Goal: Information Seeking & Learning: Compare options

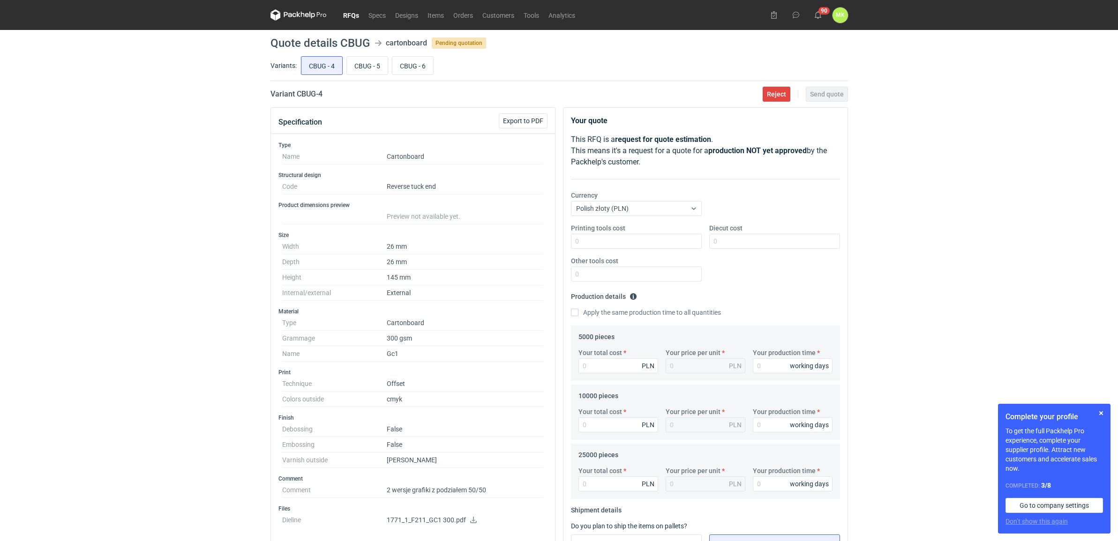
click at [342, 15] on link "RFQs" at bounding box center [350, 14] width 25 height 11
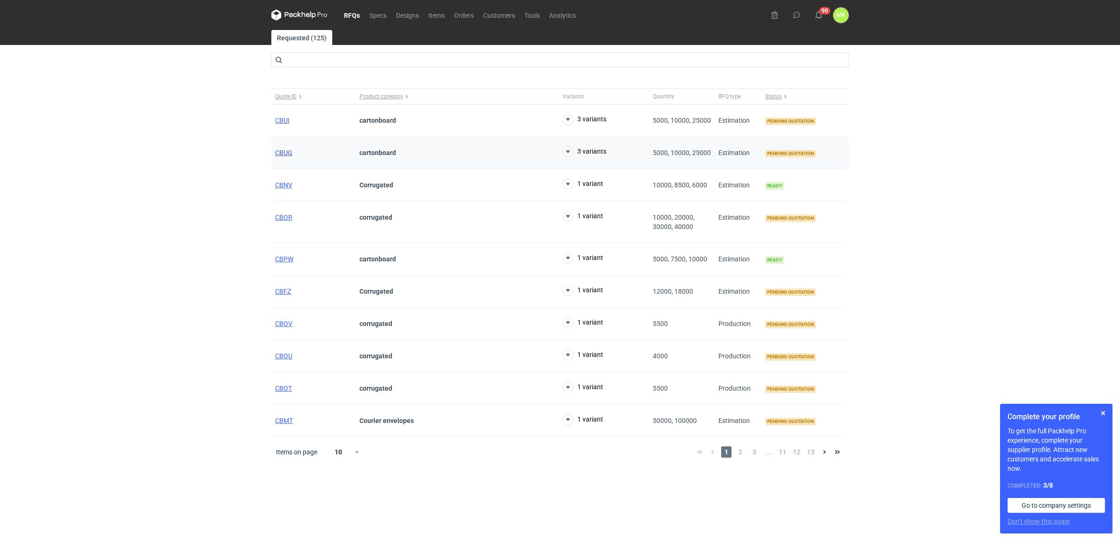
click at [286, 150] on span "CBUG" at bounding box center [283, 152] width 17 height 7
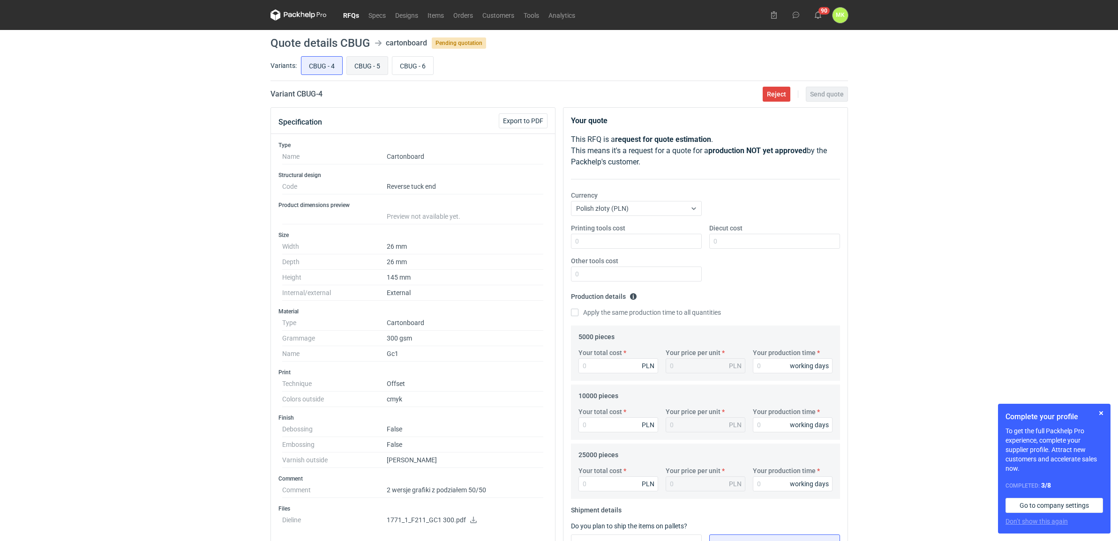
click at [377, 66] on input "CBUG - 5" at bounding box center [367, 66] width 41 height 18
radio input "true"
click at [425, 62] on input "CBUG - 6" at bounding box center [412, 66] width 41 height 18
radio input "true"
click at [379, 64] on input "CBUG - 5" at bounding box center [367, 66] width 41 height 18
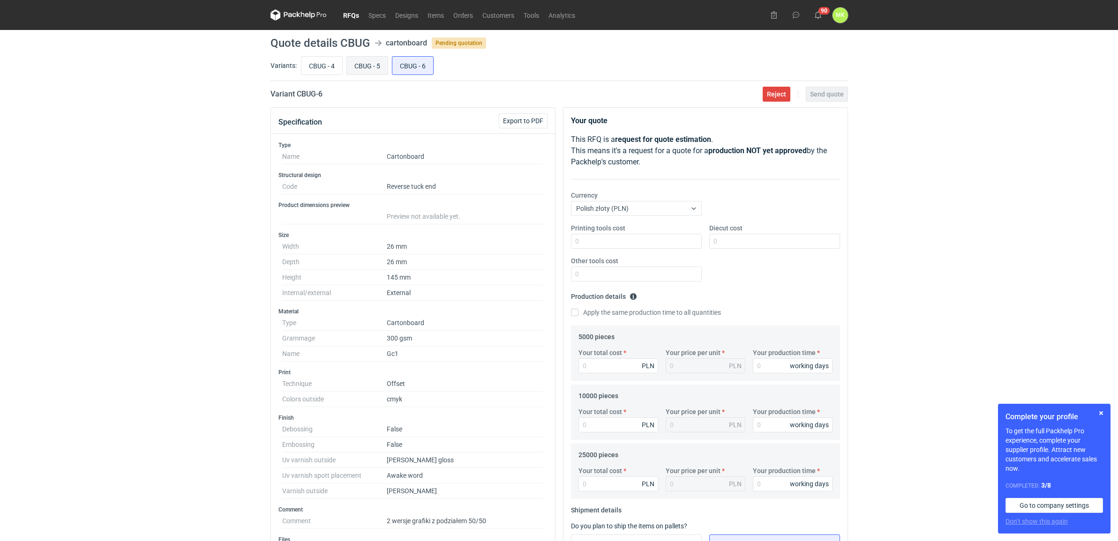
radio input "true"
click at [328, 65] on input "CBUG - 4" at bounding box center [321, 66] width 41 height 18
radio input "true"
click at [380, 64] on input "CBUG - 5" at bounding box center [367, 66] width 41 height 18
radio input "true"
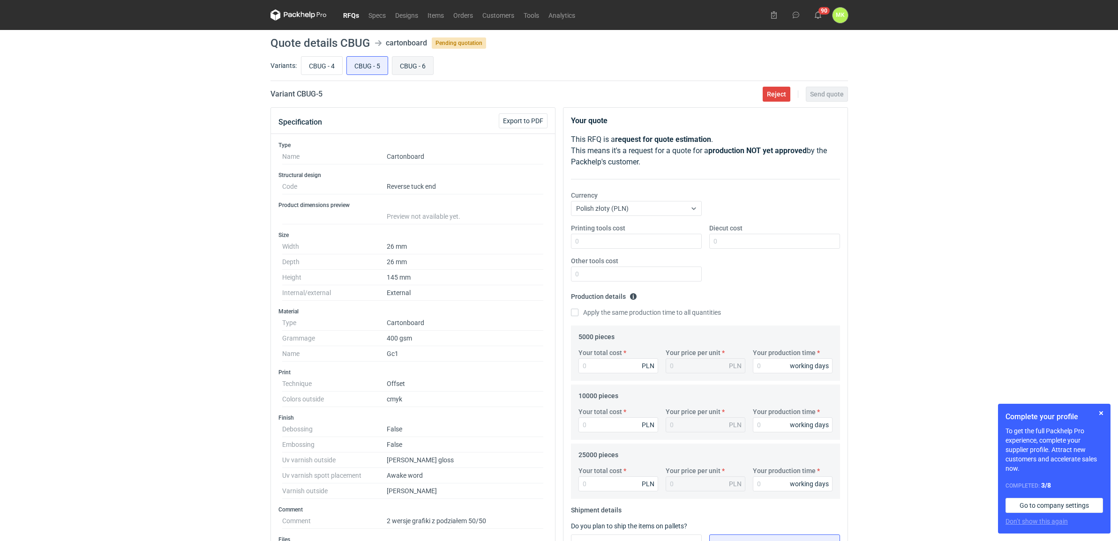
click at [423, 64] on input "CBUG - 6" at bounding box center [412, 66] width 41 height 18
radio input "true"
click at [380, 64] on input "CBUG - 5" at bounding box center [367, 66] width 41 height 18
radio input "true"
click at [322, 66] on input "CBUG - 4" at bounding box center [321, 66] width 41 height 18
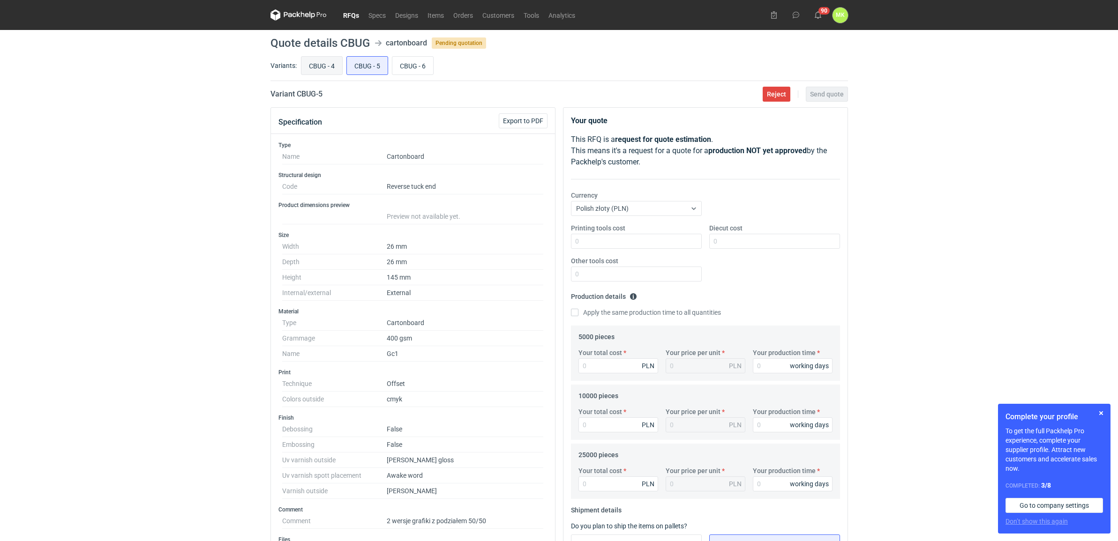
radio input "true"
click at [524, 122] on span "Export to PDF" at bounding box center [523, 121] width 40 height 7
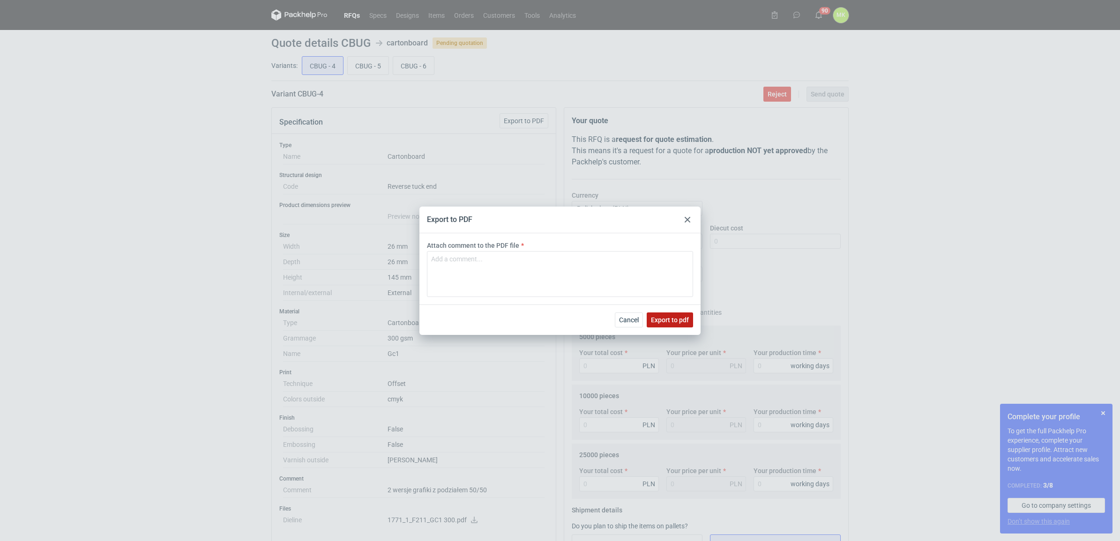
click at [661, 319] on span "Export to pdf" at bounding box center [670, 320] width 38 height 7
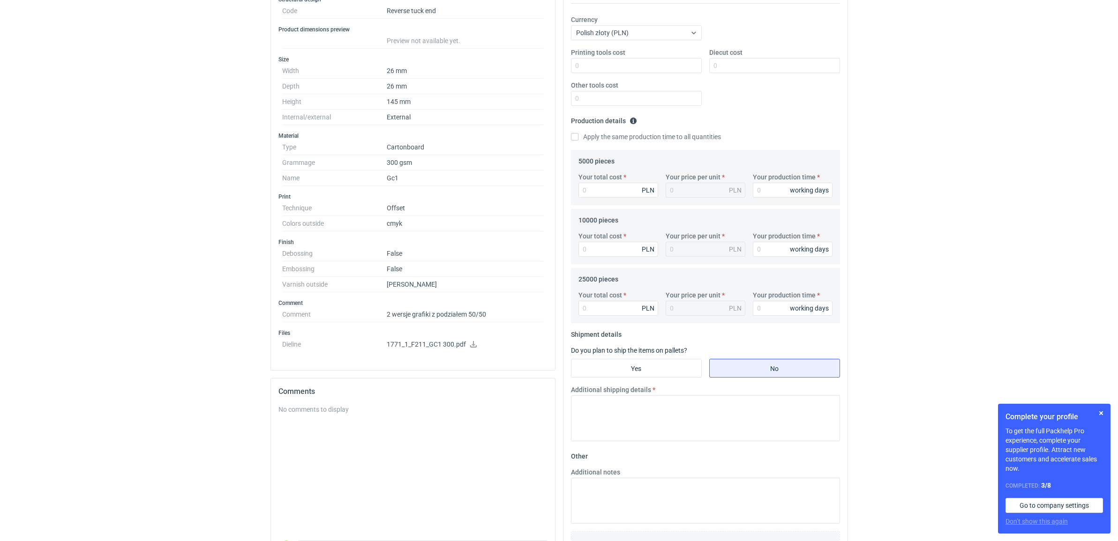
scroll to position [239, 0]
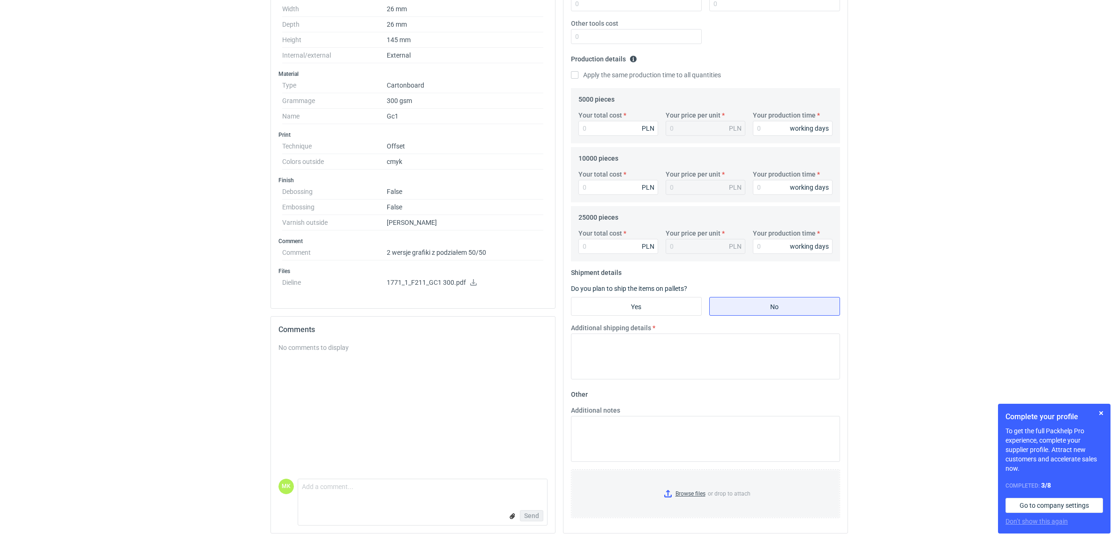
click at [470, 282] on icon at bounding box center [473, 282] width 7 height 7
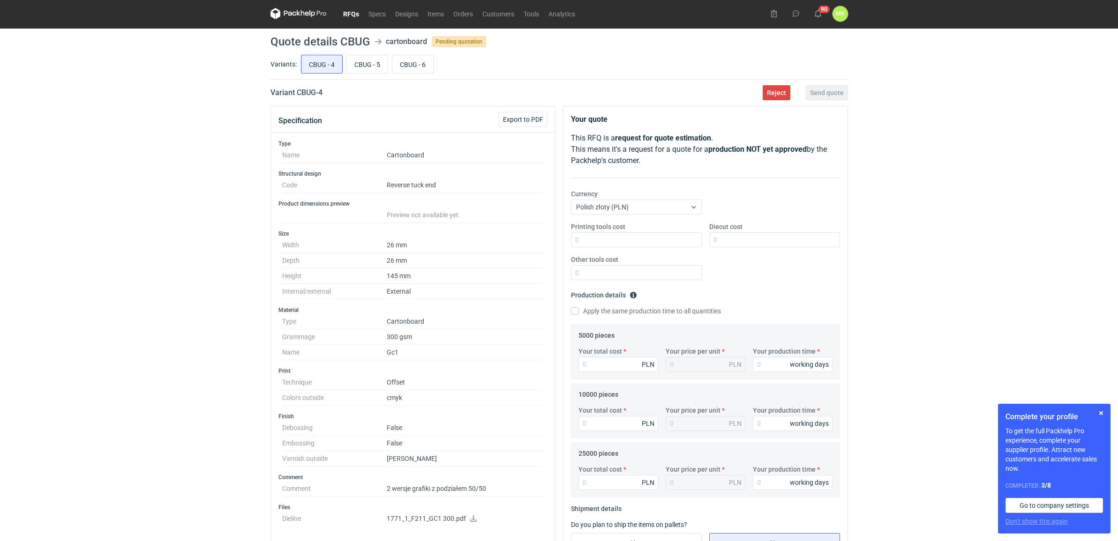
scroll to position [0, 0]
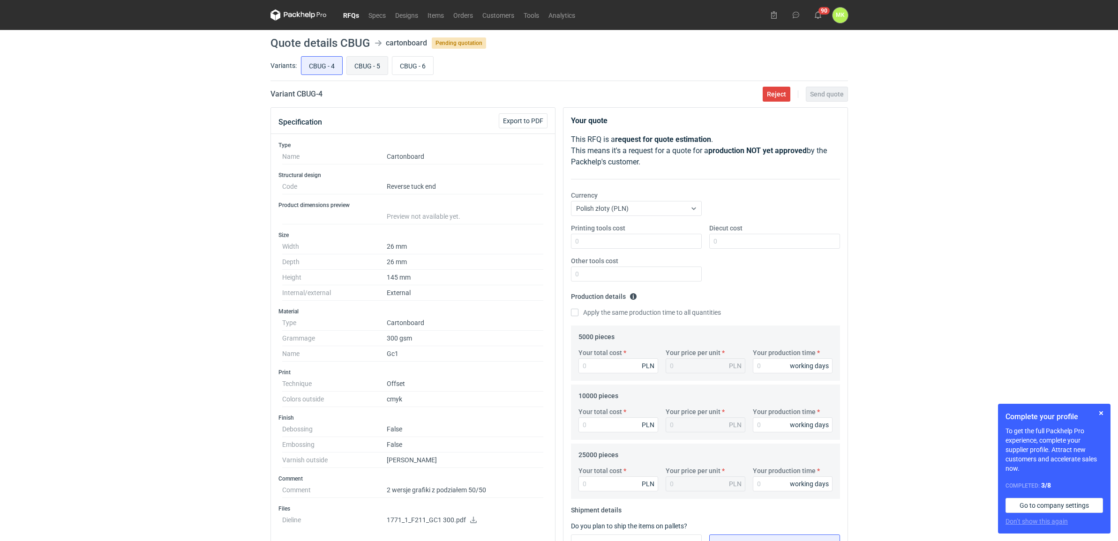
click at [371, 70] on input "CBUG - 5" at bounding box center [367, 66] width 41 height 18
radio input "true"
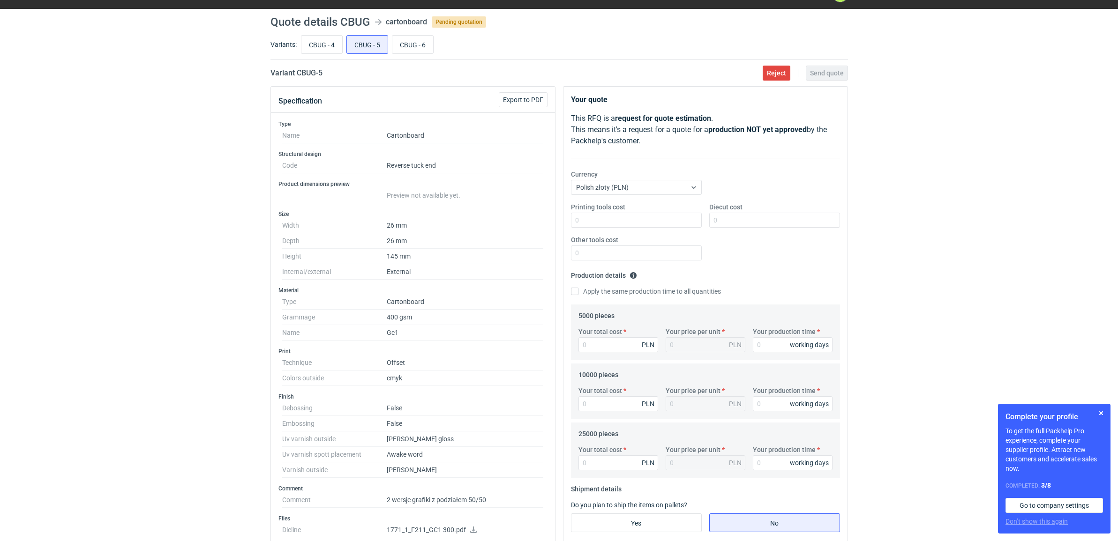
scroll to position [59, 0]
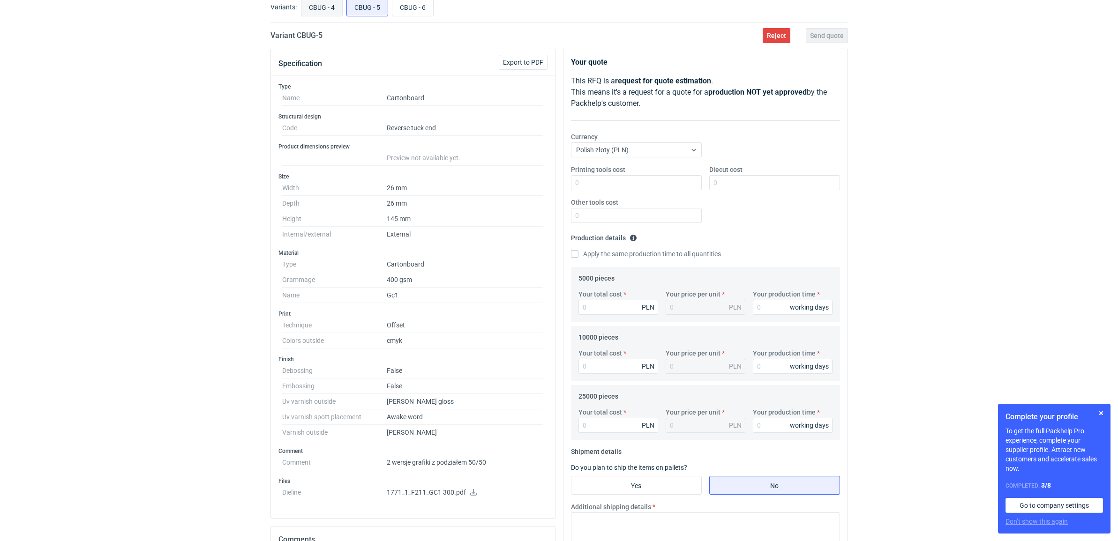
click at [318, 15] on input "CBUG - 4" at bounding box center [321, 7] width 41 height 18
radio input "true"
click at [361, 15] on input "CBUG - 5" at bounding box center [367, 7] width 41 height 18
radio input "true"
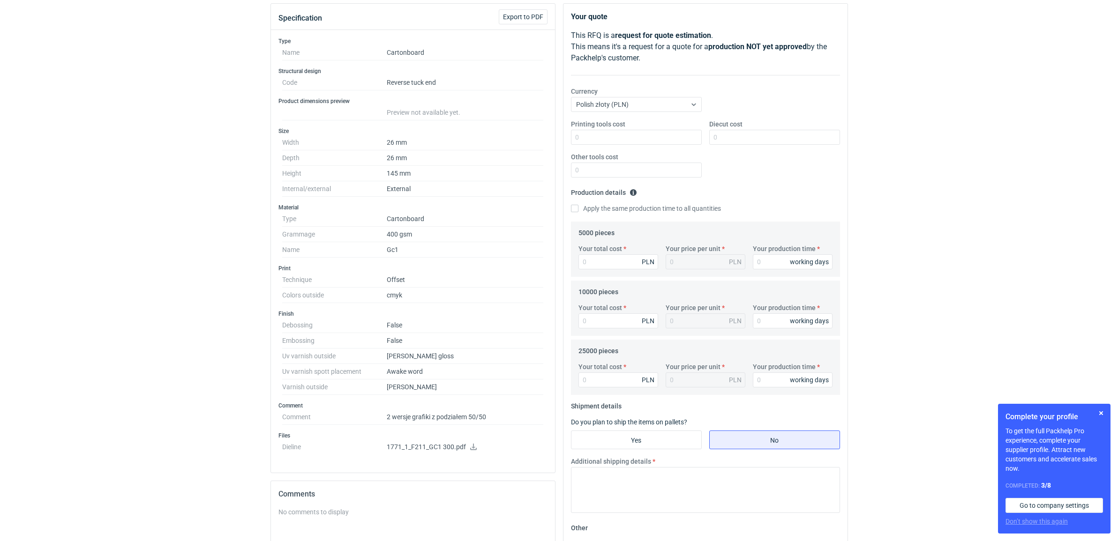
scroll to position [234, 0]
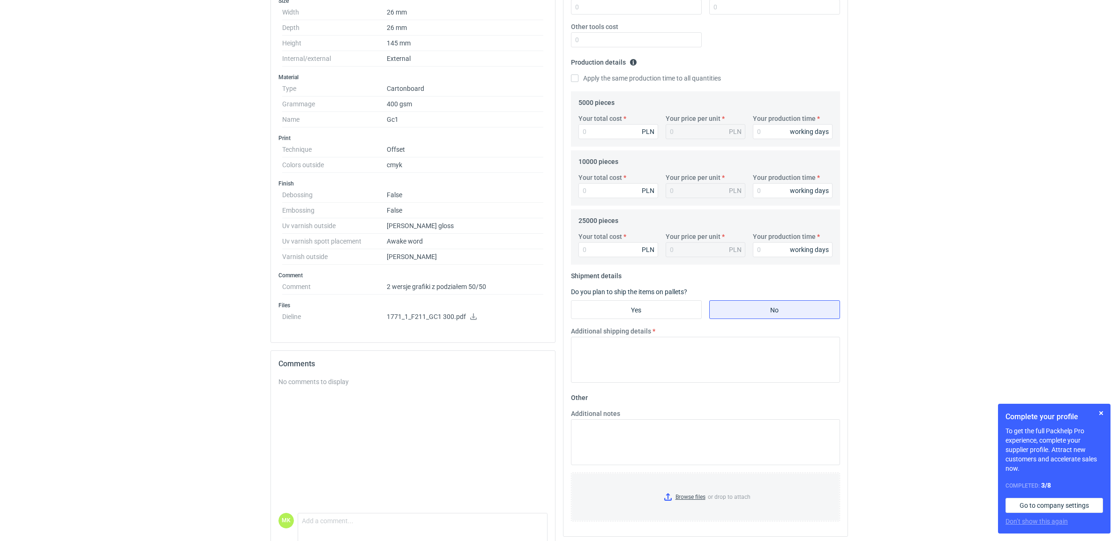
click at [441, 323] on dd "1771_1_F211_GC1 300.pdf" at bounding box center [465, 318] width 157 height 19
click at [473, 318] on icon at bounding box center [473, 316] width 7 height 7
drag, startPoint x: 430, startPoint y: 242, endPoint x: 377, endPoint y: 243, distance: 52.5
click at [377, 243] on dl "Debossing False Embossing False Uv varnish outside [PERSON_NAME] gloss Uv varni…" at bounding box center [412, 225] width 261 height 77
copy dl "Awake word"
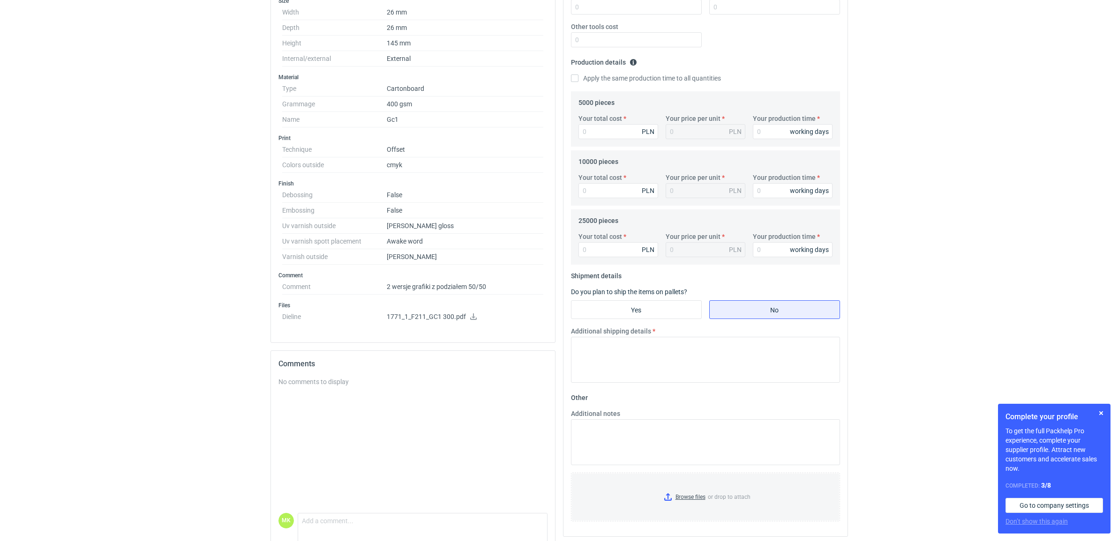
click at [963, 115] on div "RFQs Specs Designs Items Orders Customers Tools Analytics 90 [PERSON_NAME] Kasp…" at bounding box center [559, 36] width 1118 height 541
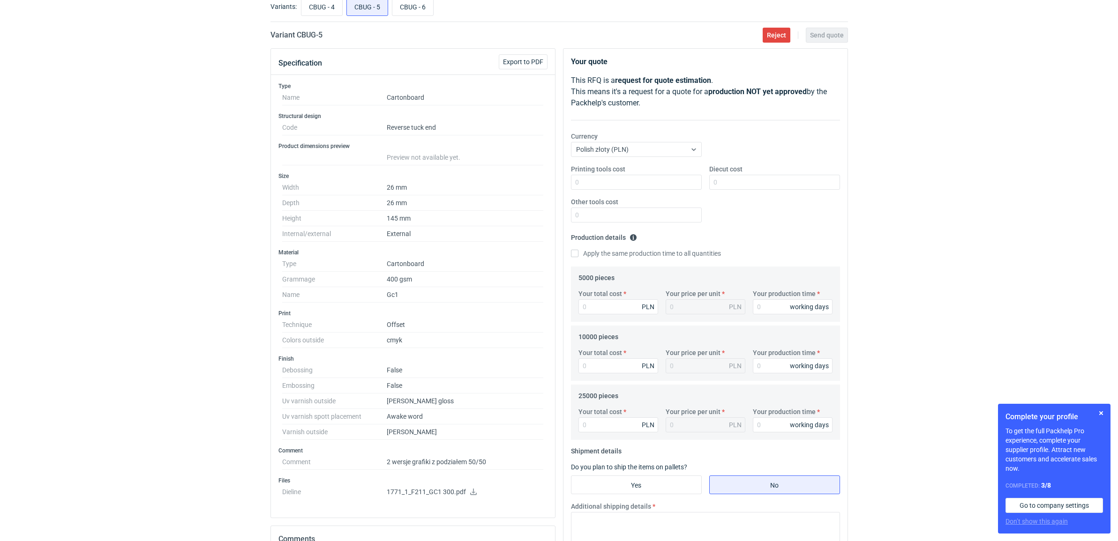
scroll to position [59, 0]
click at [427, 8] on input "CBUG - 6" at bounding box center [412, 7] width 41 height 18
radio input "true"
click at [381, 10] on input "CBUG - 5" at bounding box center [367, 7] width 41 height 18
radio input "true"
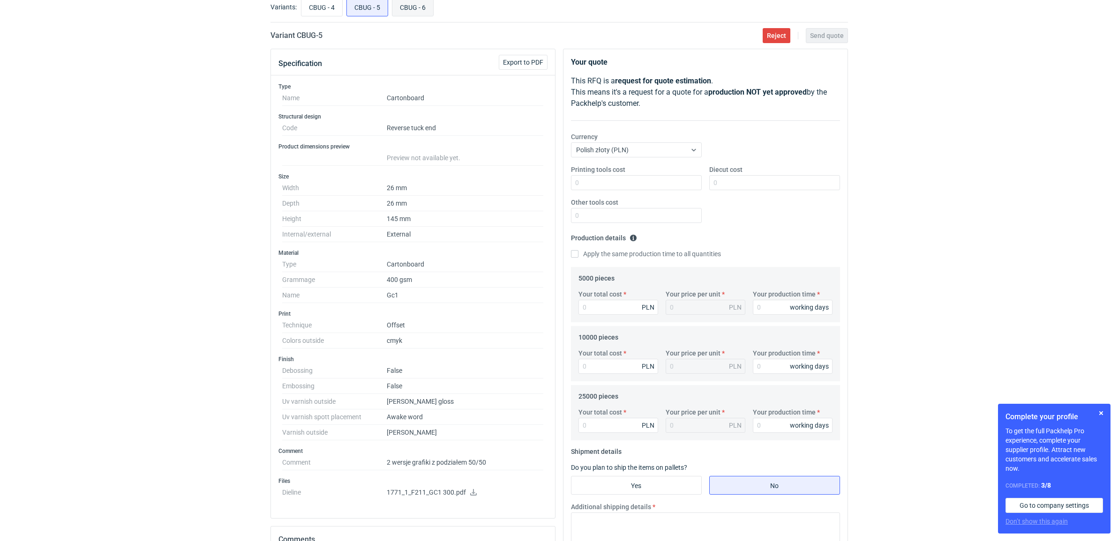
click at [415, 9] on input "CBUG - 6" at bounding box center [412, 7] width 41 height 18
radio input "true"
click at [370, 11] on input "CBUG - 5" at bounding box center [367, 7] width 41 height 18
radio input "true"
click at [422, 7] on input "CBUG - 6" at bounding box center [412, 7] width 41 height 18
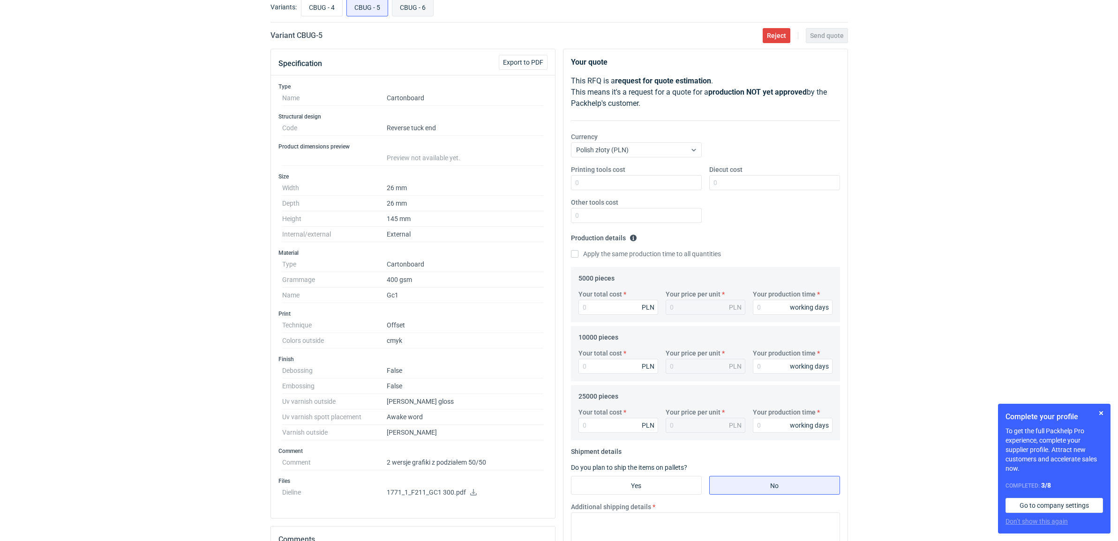
radio input "true"
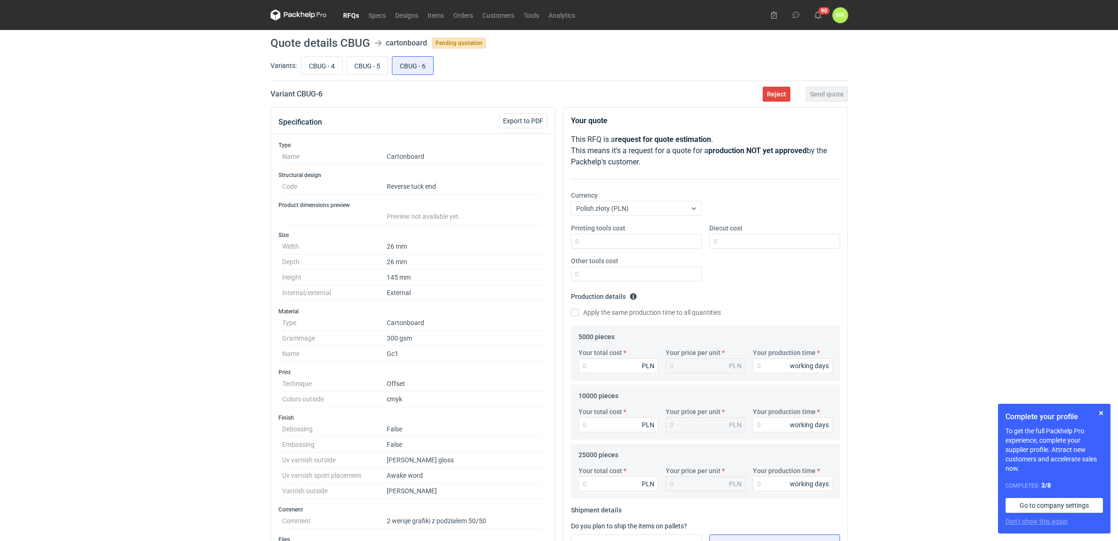
click at [351, 12] on link "RFQs" at bounding box center [350, 14] width 25 height 11
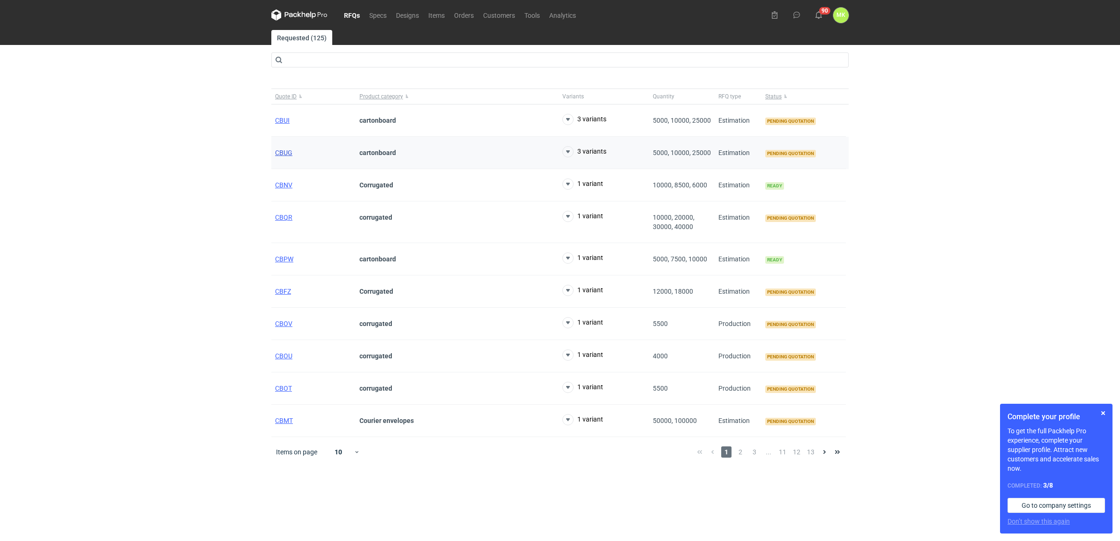
click at [282, 153] on span "CBUG" at bounding box center [283, 152] width 17 height 7
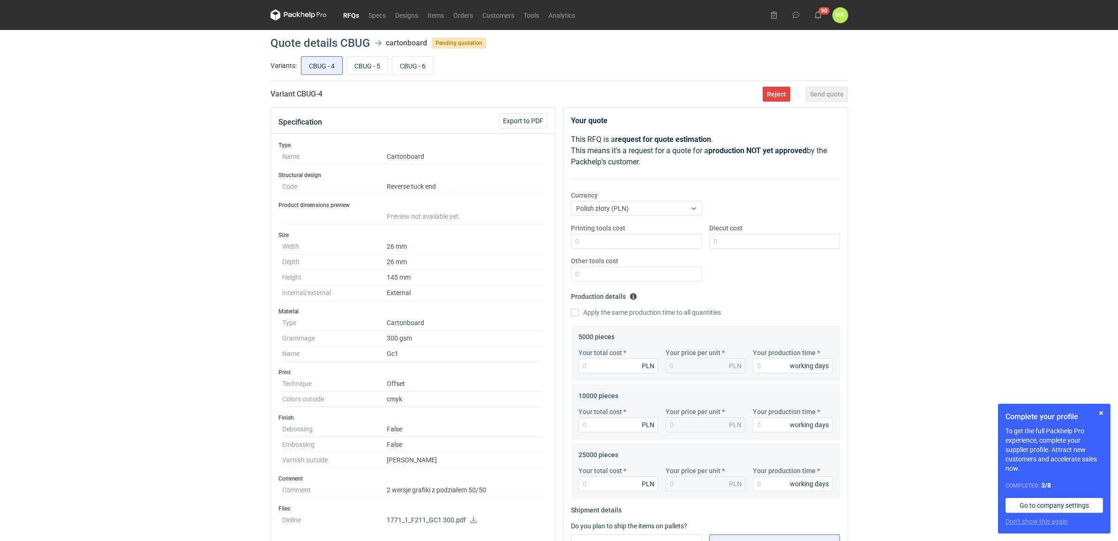
click at [348, 14] on link "RFQs" at bounding box center [350, 14] width 25 height 11
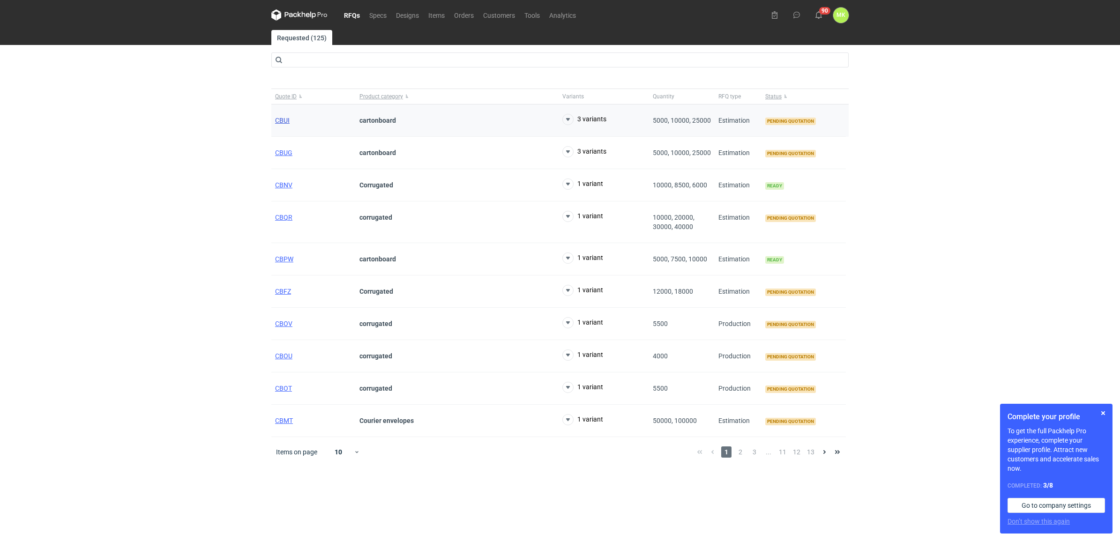
click at [277, 118] on span "CBUI" at bounding box center [282, 120] width 15 height 7
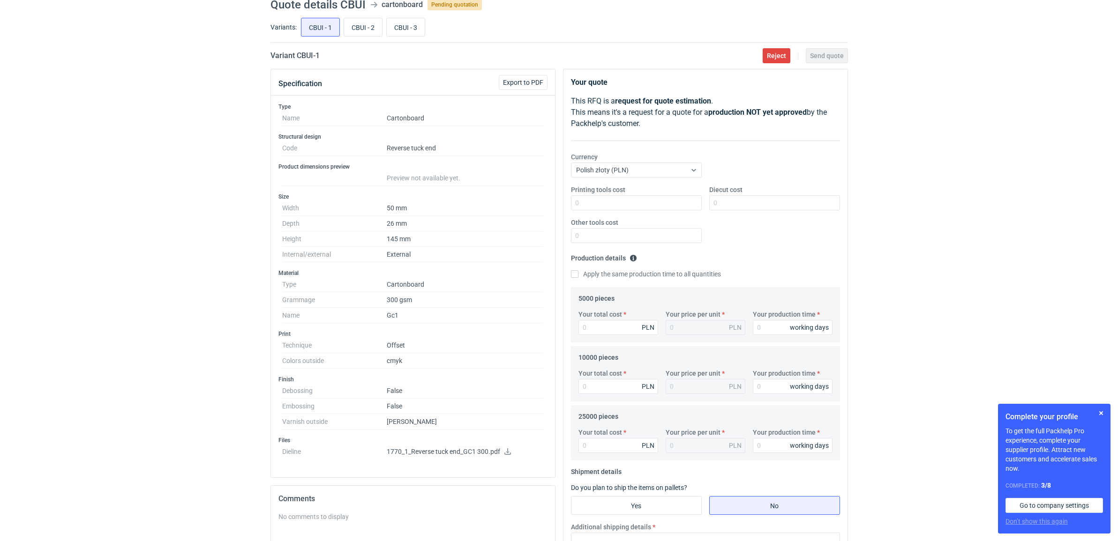
scroll to position [59, 0]
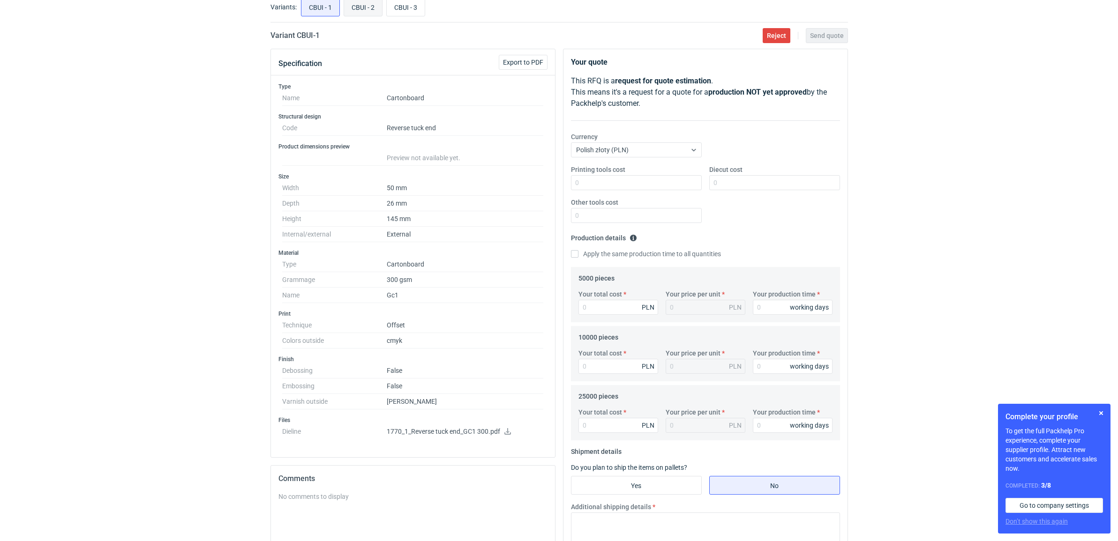
click at [365, 9] on input "CBUI - 2" at bounding box center [363, 7] width 38 height 18
radio input "true"
click at [405, 9] on input "CBUI - 3" at bounding box center [406, 7] width 38 height 18
radio input "true"
click at [317, 9] on input "CBUI - 1" at bounding box center [320, 7] width 38 height 18
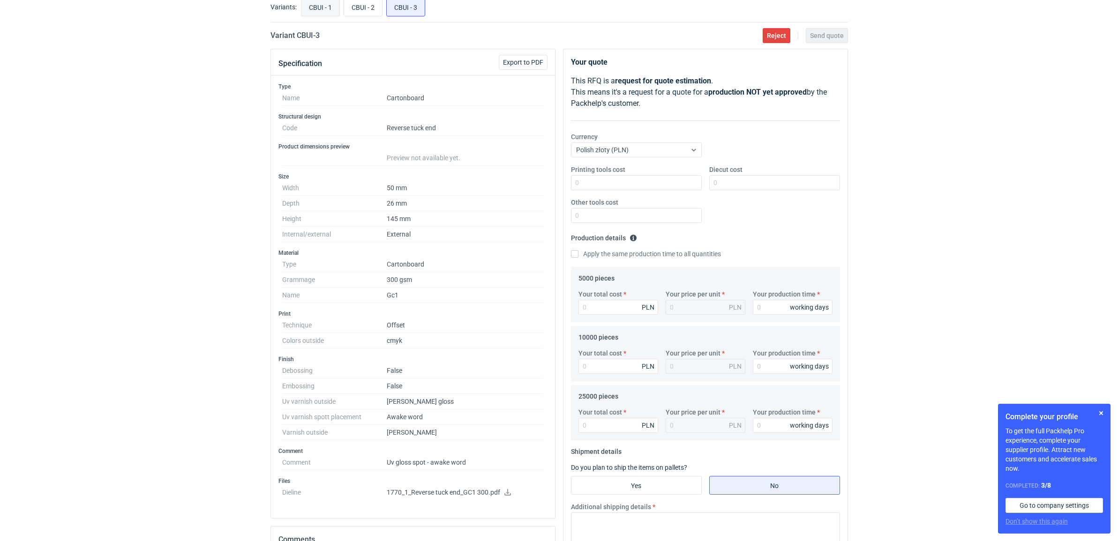
radio input "true"
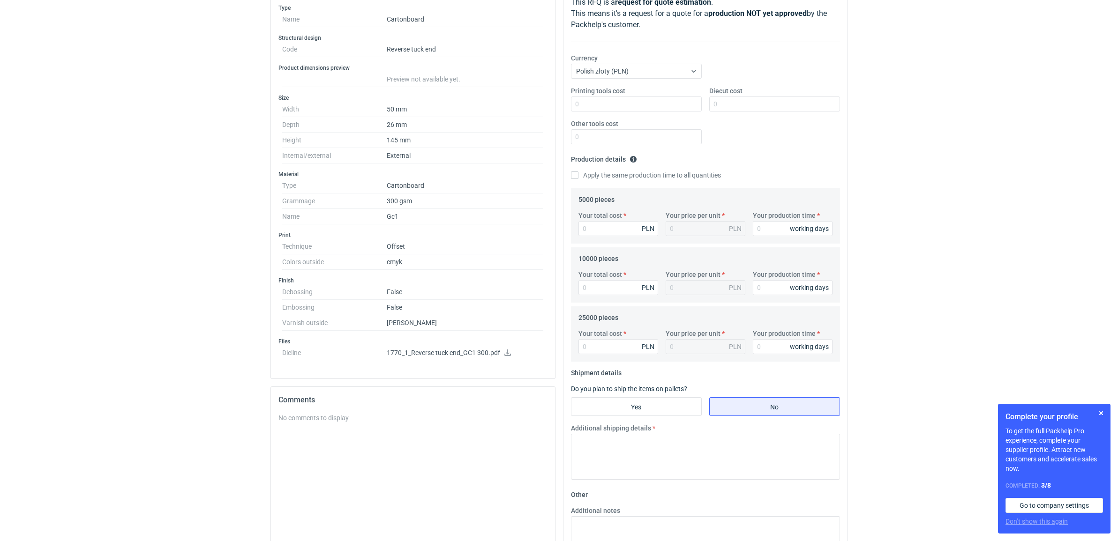
scroll to position [117, 0]
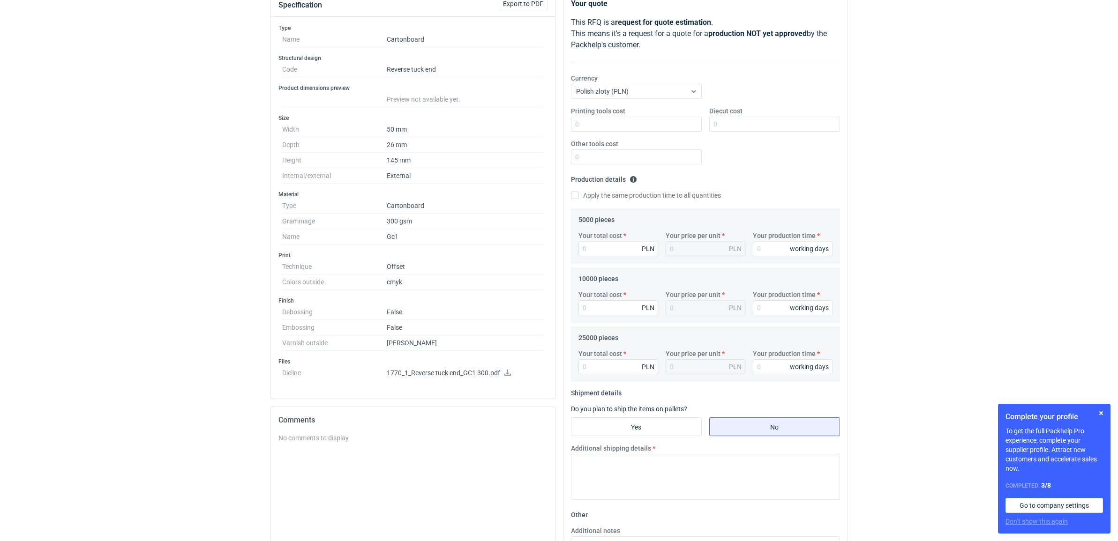
click at [433, 375] on p "1770_1_Reverse tuck end_GC1 300.pdf" at bounding box center [465, 373] width 157 height 8
click at [507, 374] on icon at bounding box center [507, 373] width 7 height 7
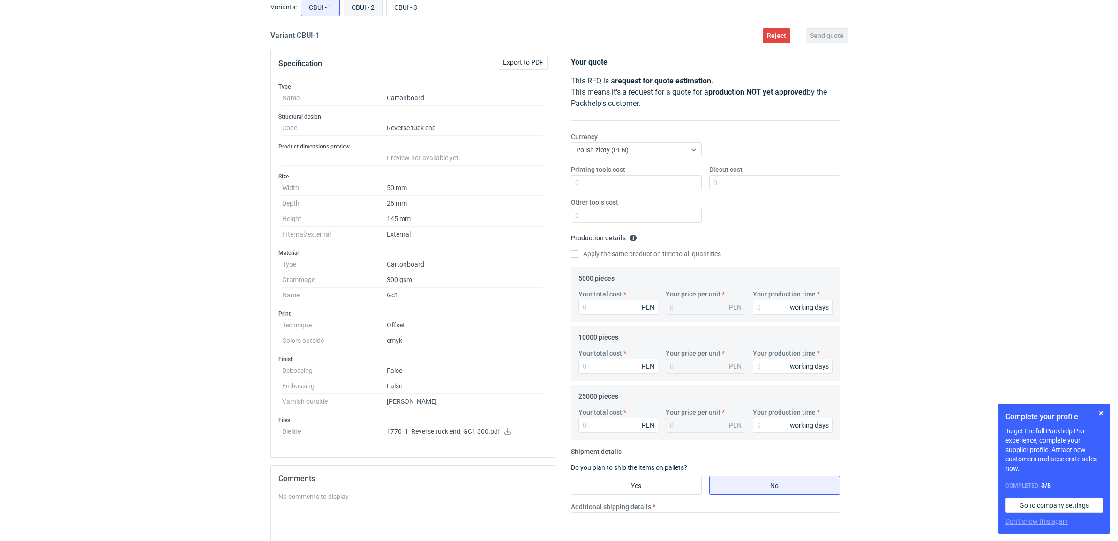
click at [356, 5] on input "CBUI - 2" at bounding box center [363, 7] width 38 height 18
radio input "true"
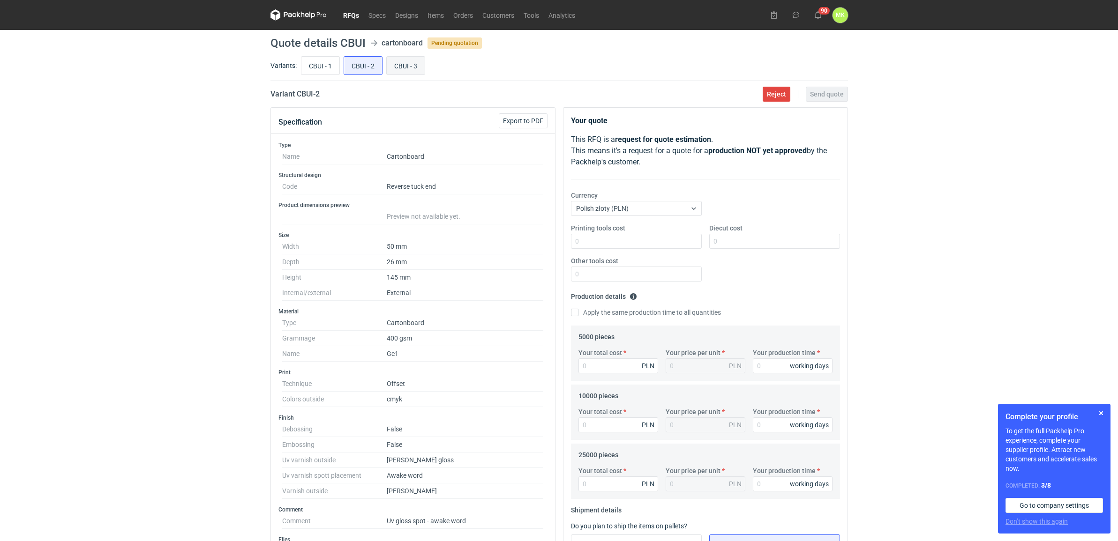
click at [410, 61] on input "CBUI - 3" at bounding box center [406, 66] width 38 height 18
radio input "true"
click at [354, 15] on link "RFQs" at bounding box center [350, 14] width 25 height 11
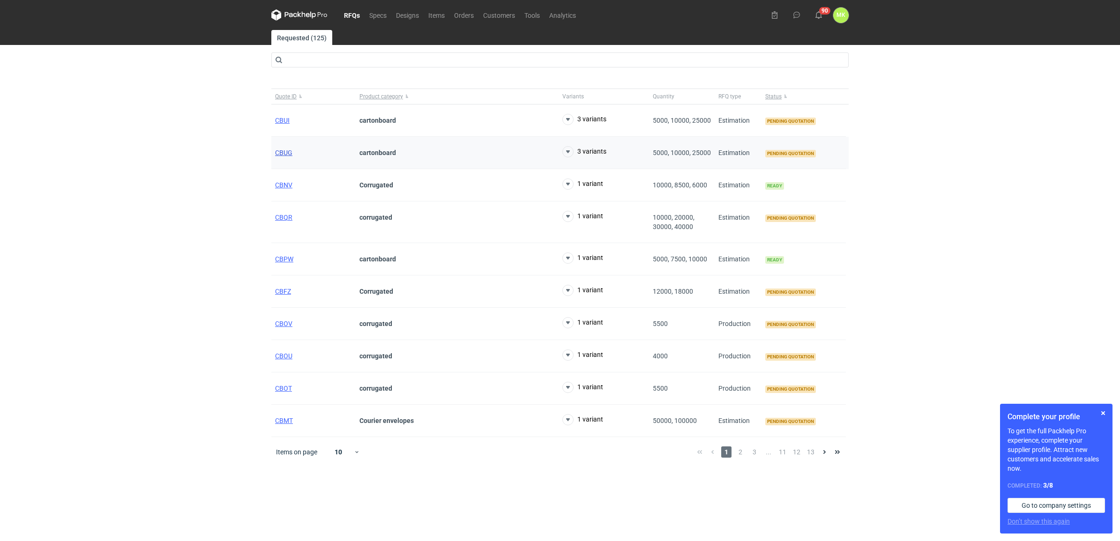
click at [285, 156] on span "CBUG" at bounding box center [283, 152] width 17 height 7
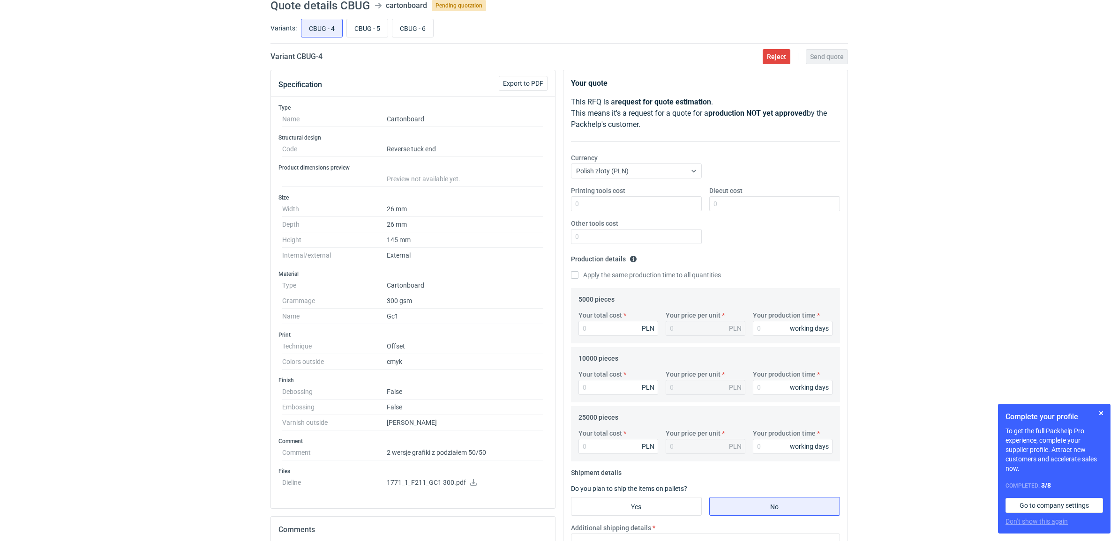
scroll to position [59, 0]
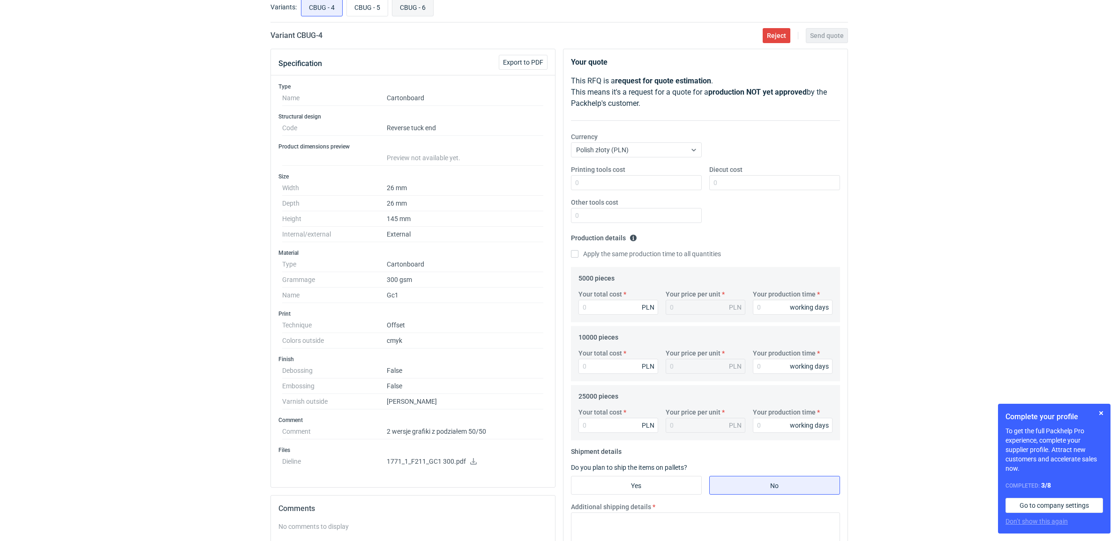
click at [423, 10] on input "CBUG - 6" at bounding box center [412, 7] width 41 height 18
radio input "true"
